Goal: Task Accomplishment & Management: Manage account settings

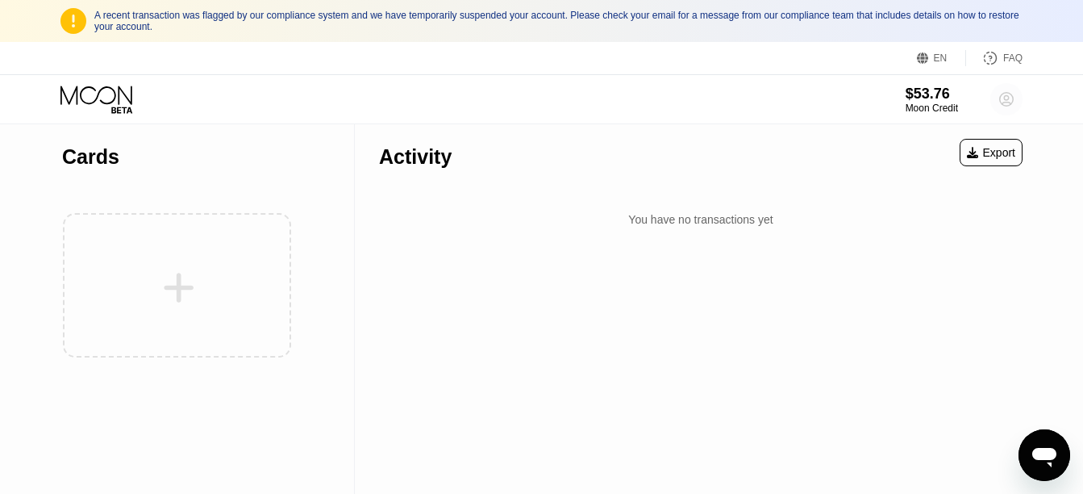
click at [1007, 102] on icon at bounding box center [1007, 99] width 9 height 9
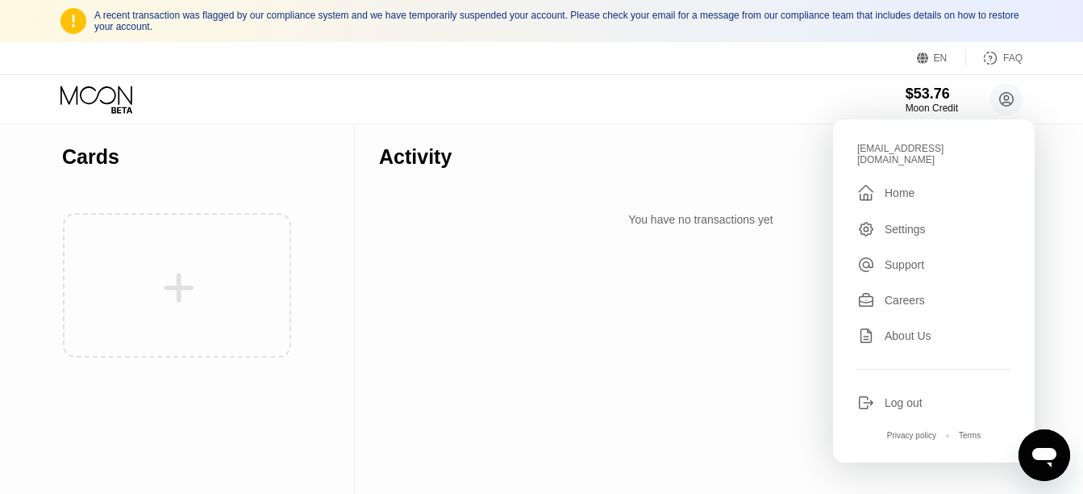
click at [910, 396] on div "Log out" at bounding box center [904, 402] width 38 height 13
